Goal: Information Seeking & Learning: Learn about a topic

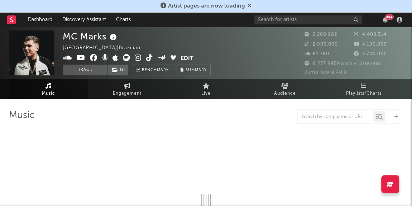
select select "6m"
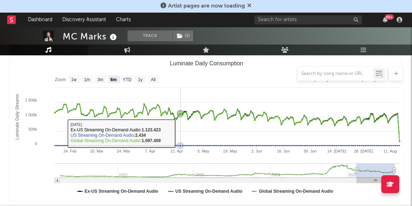
scroll to position [65, 0]
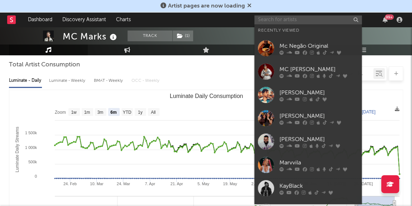
click at [294, 22] on input "text" at bounding box center [307, 19] width 107 height 9
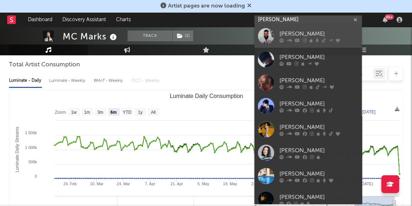
type input "[PERSON_NAME]"
click at [316, 35] on div "[PERSON_NAME]" at bounding box center [318, 34] width 79 height 9
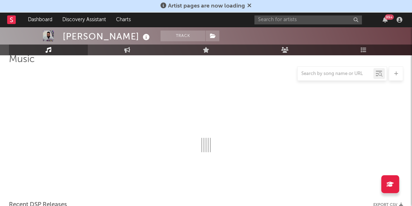
scroll to position [65, 0]
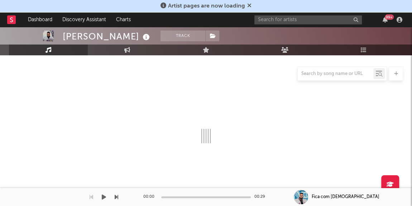
select select "6m"
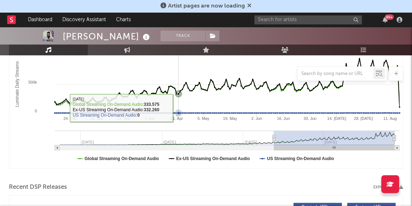
scroll to position [0, 0]
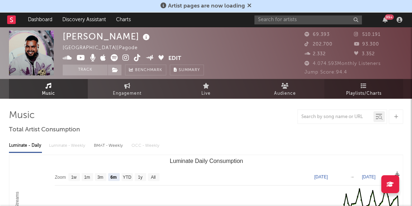
click at [360, 91] on span "Playlists/Charts" at bounding box center [363, 93] width 35 height 9
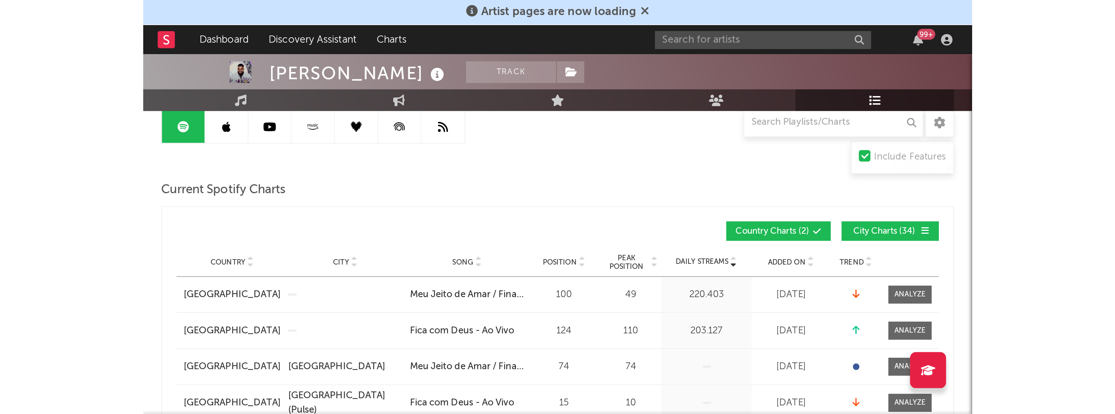
scroll to position [130, 0]
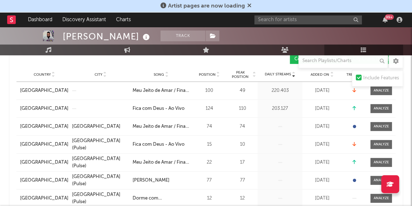
click at [209, 108] on div "124" at bounding box center [209, 108] width 32 height 7
